Goal: Task Accomplishment & Management: Complete application form

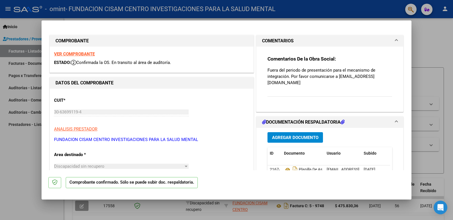
click at [437, 29] on div at bounding box center [226, 110] width 453 height 220
type input "$ 0,00"
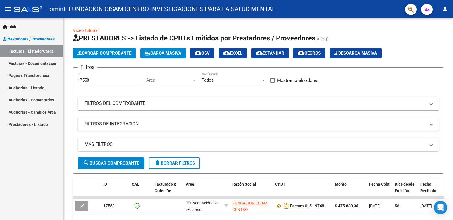
click at [445, 11] on mat-icon "person" at bounding box center [445, 8] width 7 height 7
click at [427, 38] on button "exit_to_app Salir" at bounding box center [433, 38] width 35 height 14
